Goal: Check status

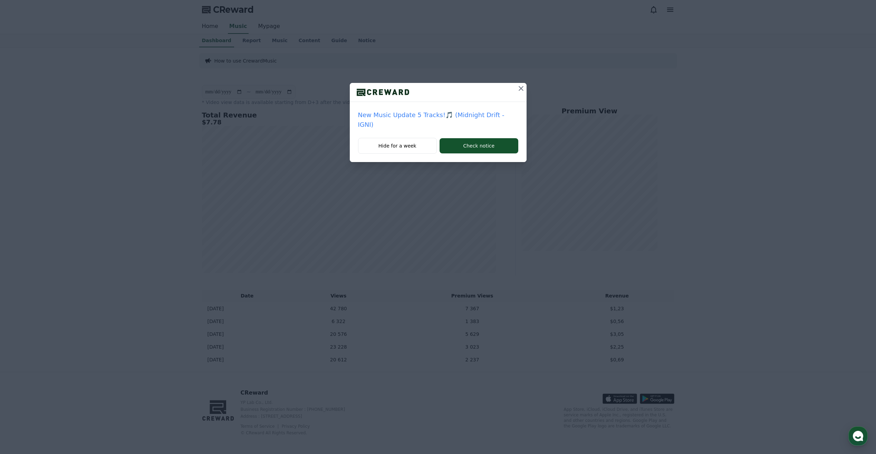
click at [519, 87] on icon at bounding box center [521, 88] width 5 height 5
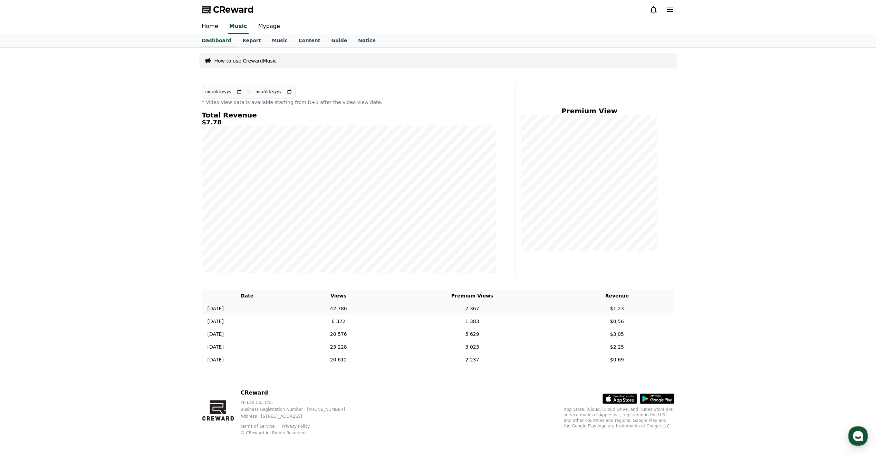
click at [372, 307] on td "42 780" at bounding box center [338, 308] width 92 height 13
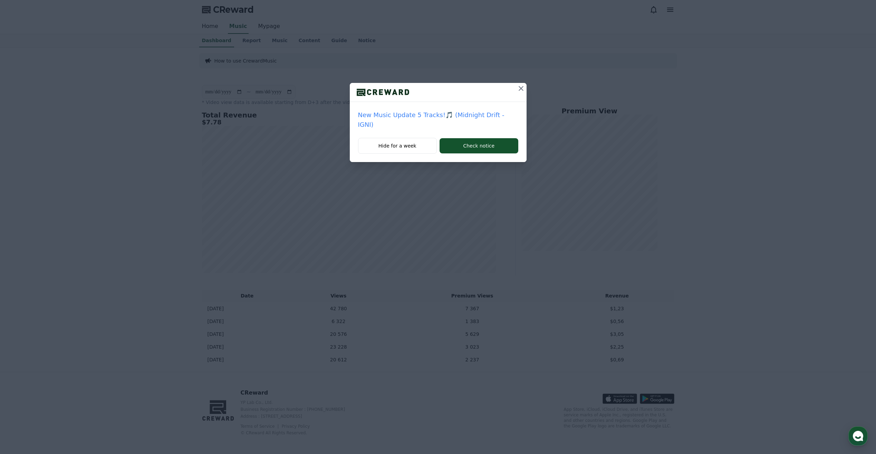
click at [517, 86] on icon at bounding box center [521, 88] width 8 height 8
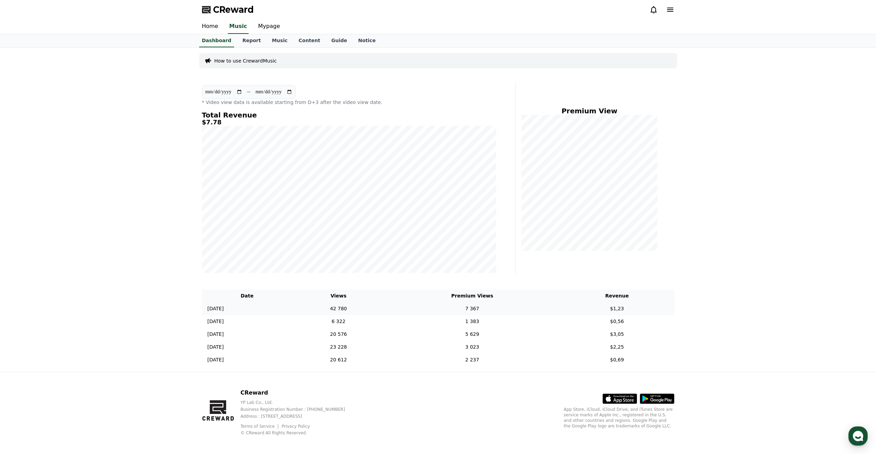
click at [385, 308] on td "42 780" at bounding box center [338, 308] width 92 height 13
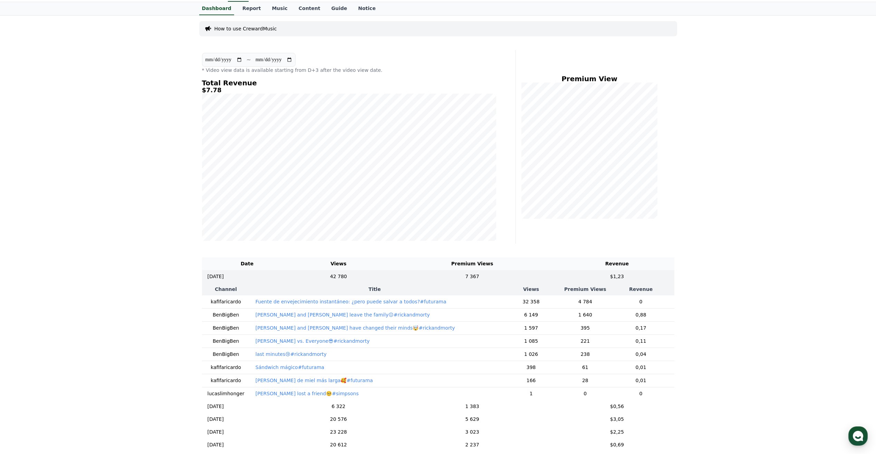
scroll to position [126, 0]
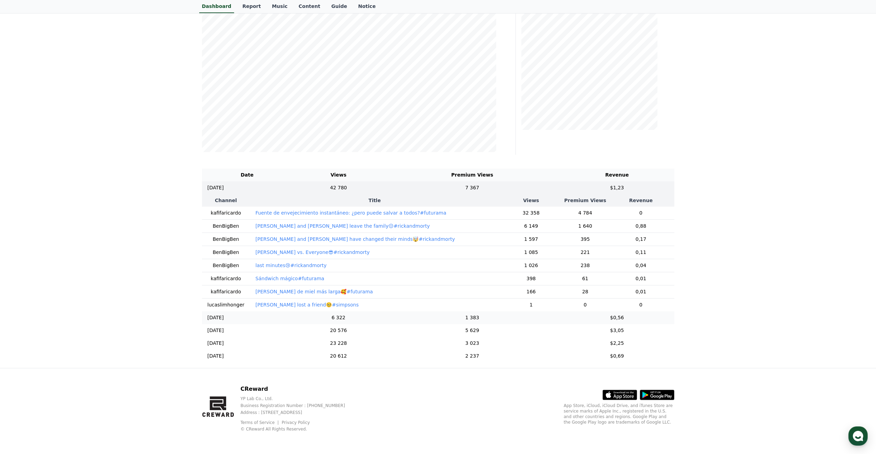
click at [273, 317] on td "[DATE] 09/16" at bounding box center [247, 317] width 90 height 13
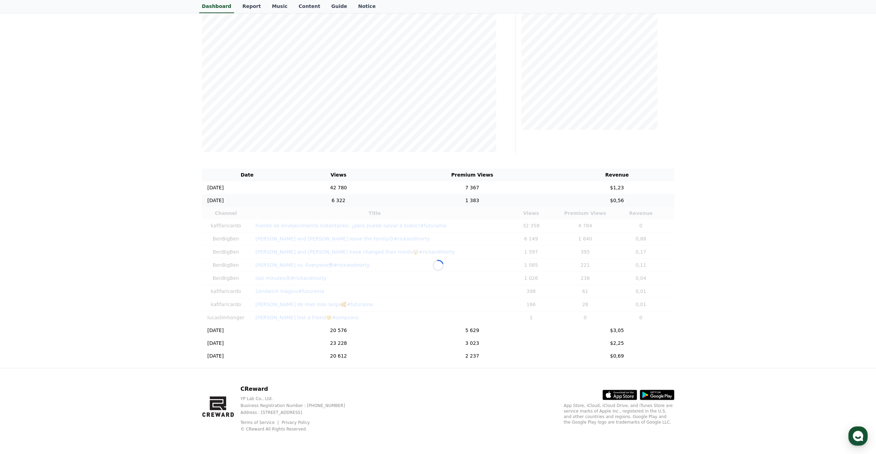
scroll to position [113, 0]
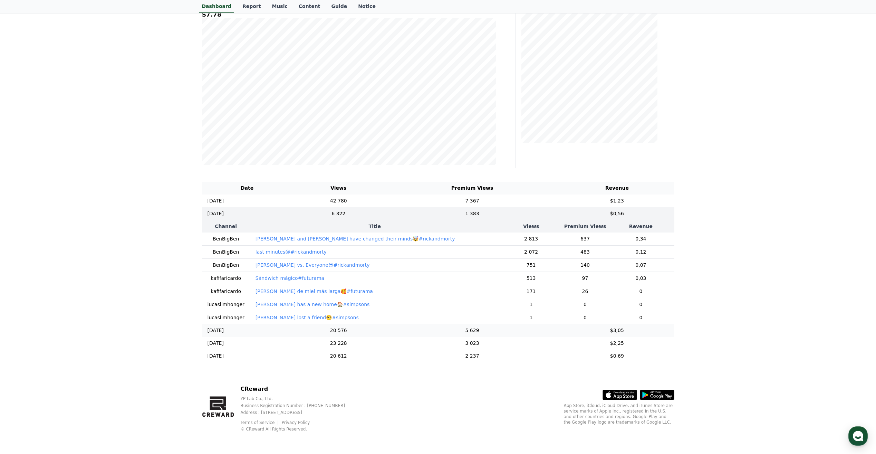
click at [270, 333] on td "[DATE] 09/15" at bounding box center [247, 330] width 90 height 13
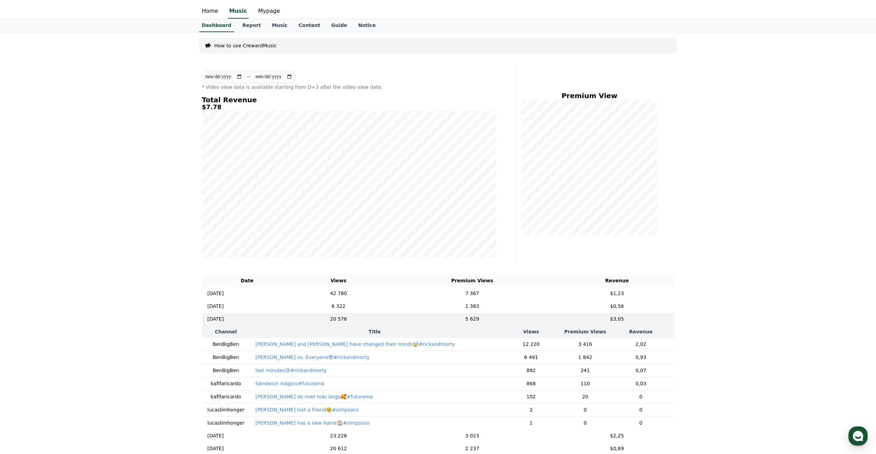
scroll to position [0, 0]
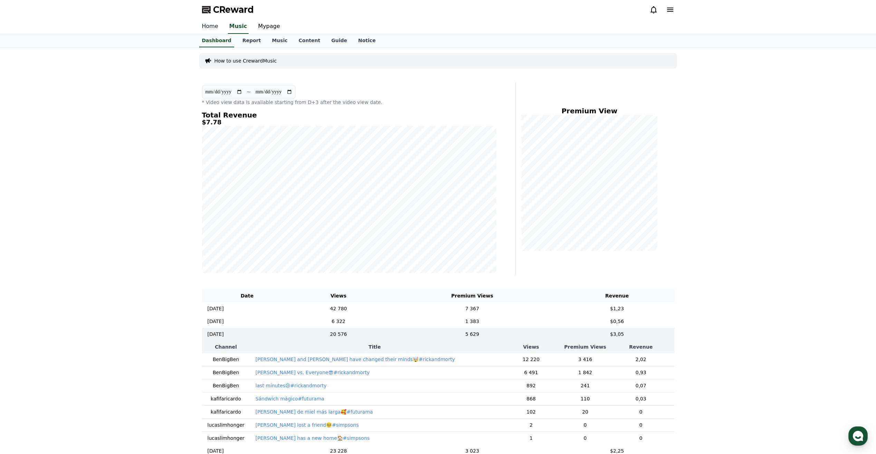
click at [210, 27] on link "Home" at bounding box center [209, 26] width 27 height 14
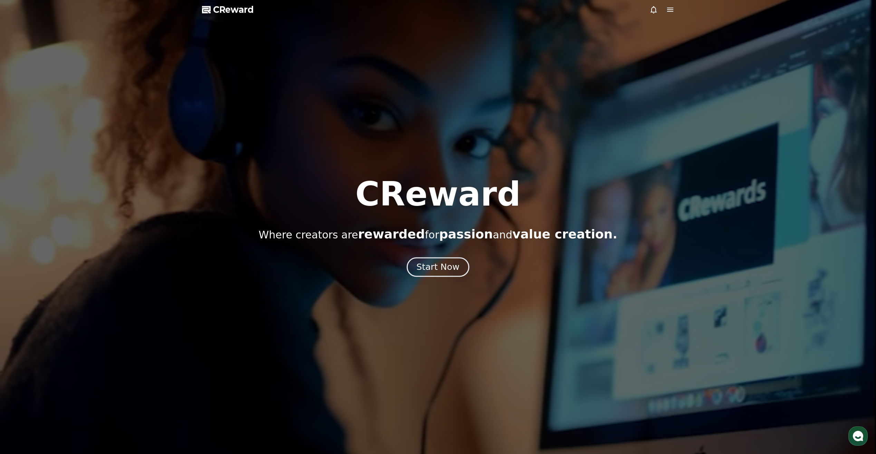
click at [432, 266] on div "Start Now" at bounding box center [437, 267] width 43 height 12
